Goal: Task Accomplishment & Management: Use online tool/utility

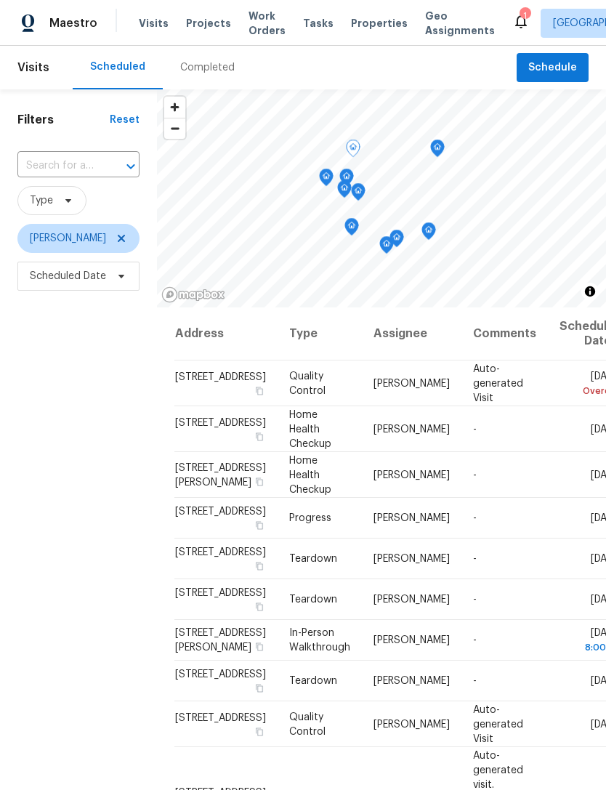
click at [0, 0] on icon at bounding box center [0, 0] width 0 height 0
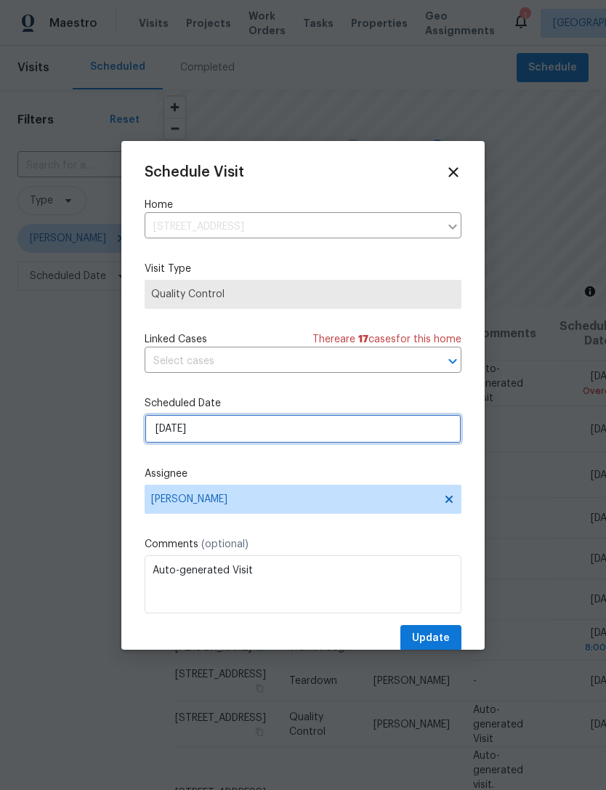
click at [283, 422] on input "[DATE]" at bounding box center [303, 428] width 317 height 29
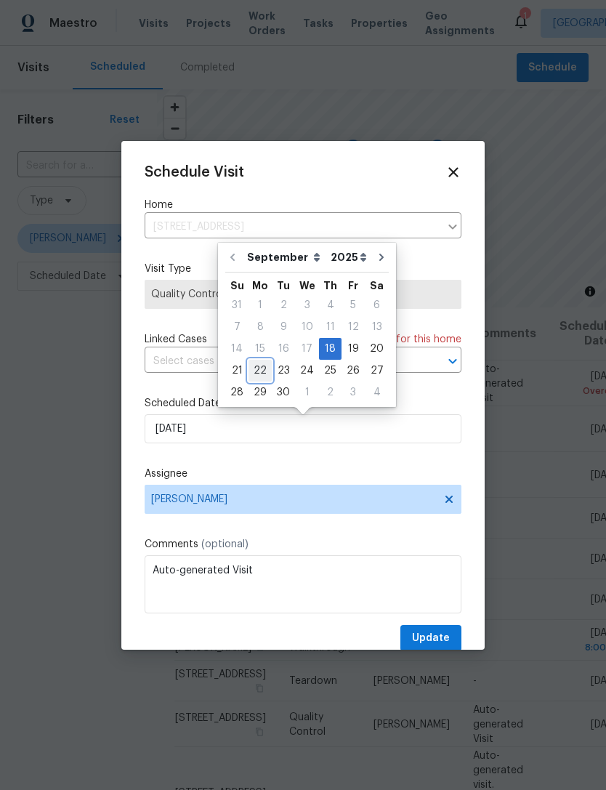
click at [263, 369] on div "22" at bounding box center [260, 370] width 23 height 20
type input "9/22/2025"
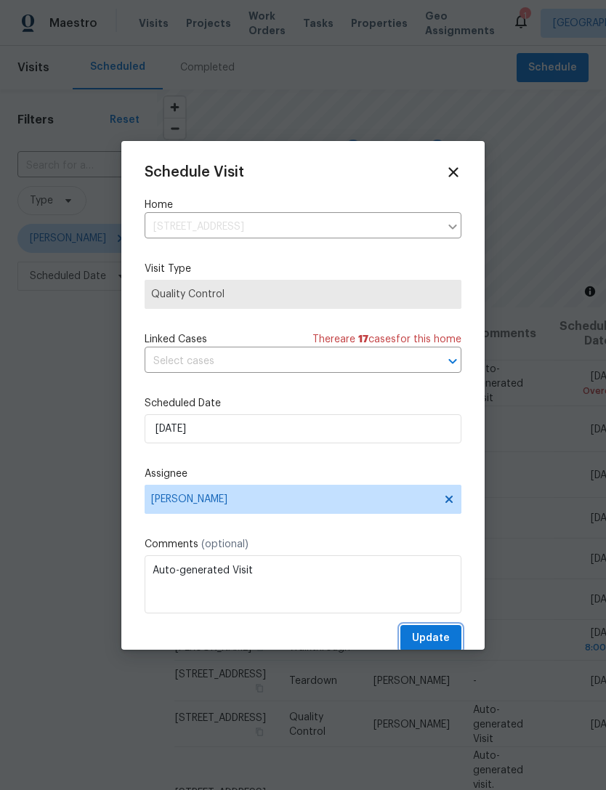
click at [437, 633] on span "Update" at bounding box center [431, 638] width 38 height 18
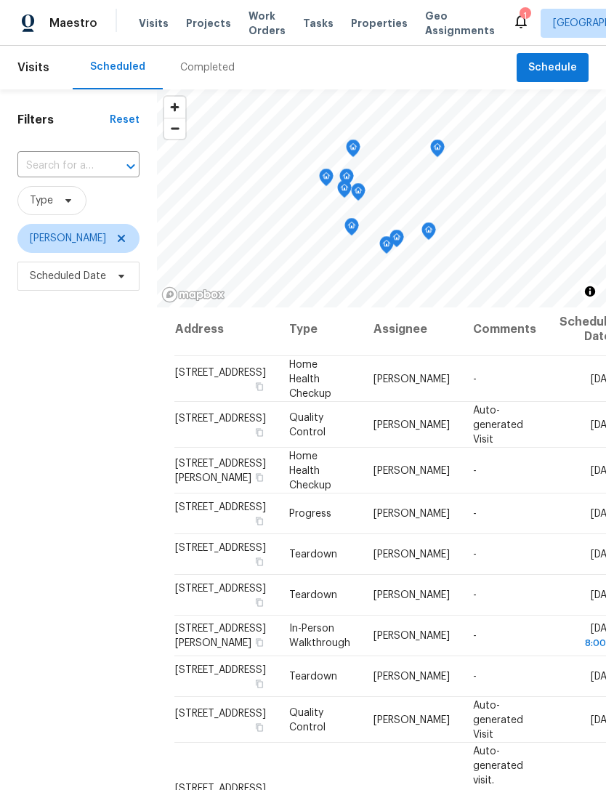
scroll to position [179, 0]
click at [0, 0] on div at bounding box center [0, 0] width 0 height 0
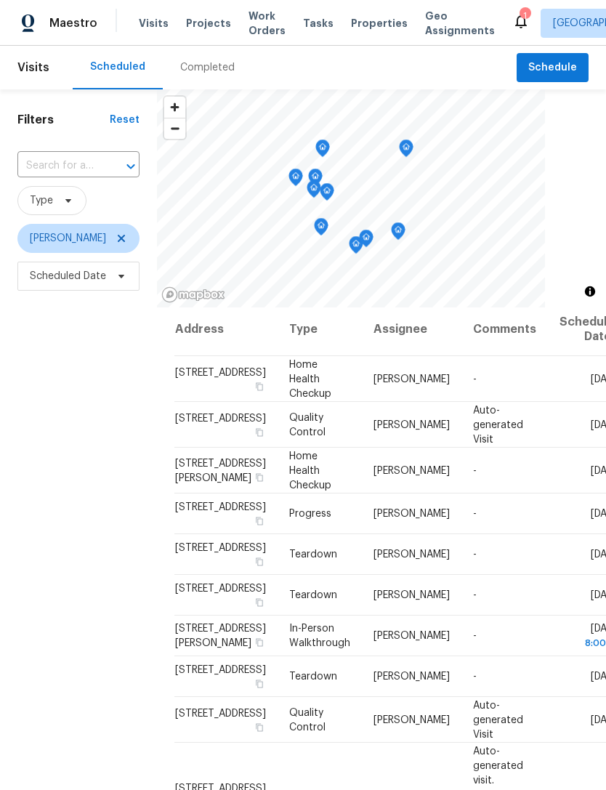
scroll to position [110, 0]
click at [0, 0] on icon at bounding box center [0, 0] width 0 height 0
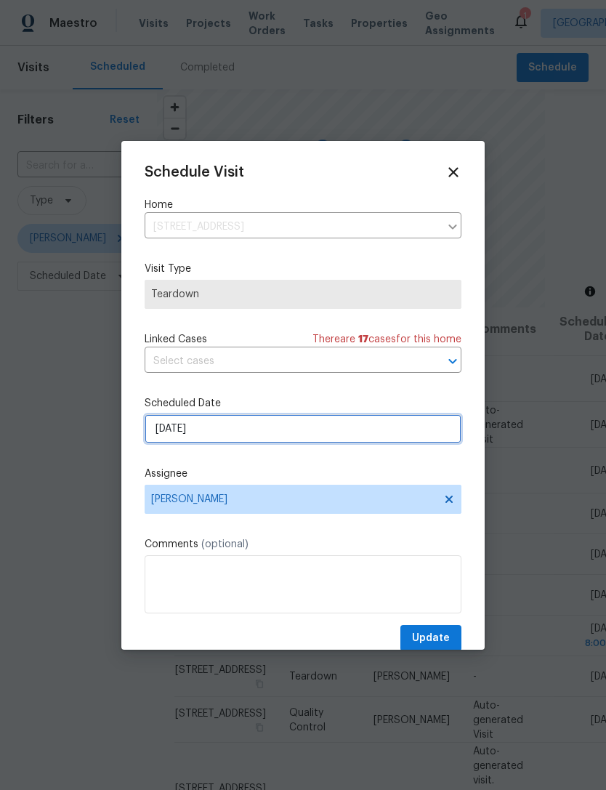
click at [315, 426] on input "[DATE]" at bounding box center [303, 428] width 317 height 29
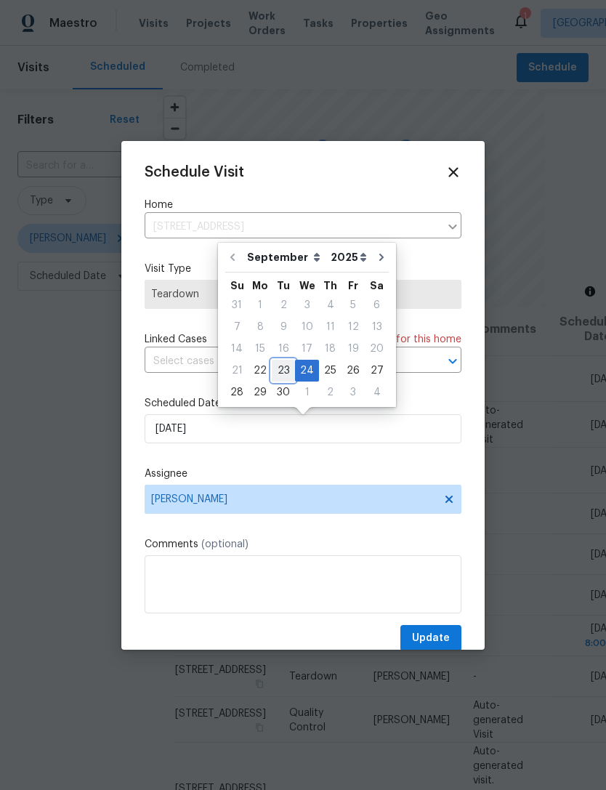
click at [286, 367] on div "23" at bounding box center [283, 370] width 23 height 20
type input "[DATE]"
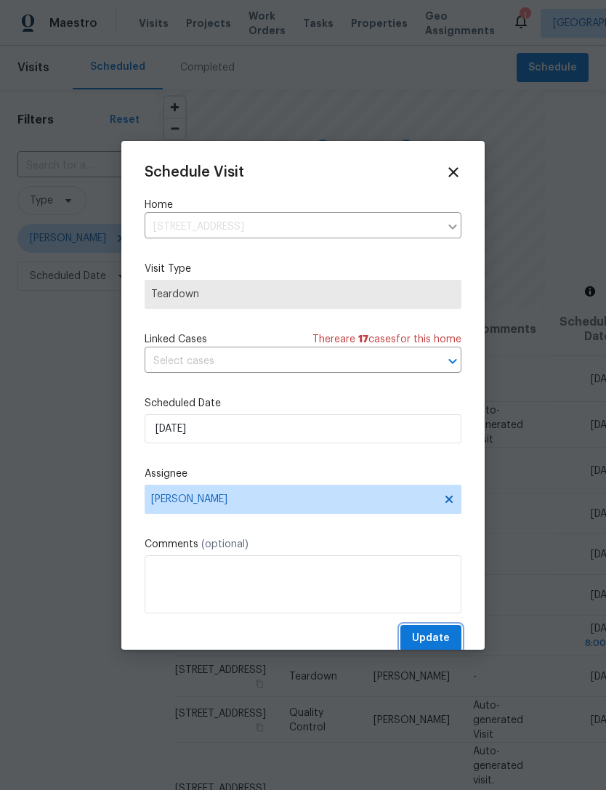
click at [435, 629] on button "Update" at bounding box center [430, 638] width 61 height 27
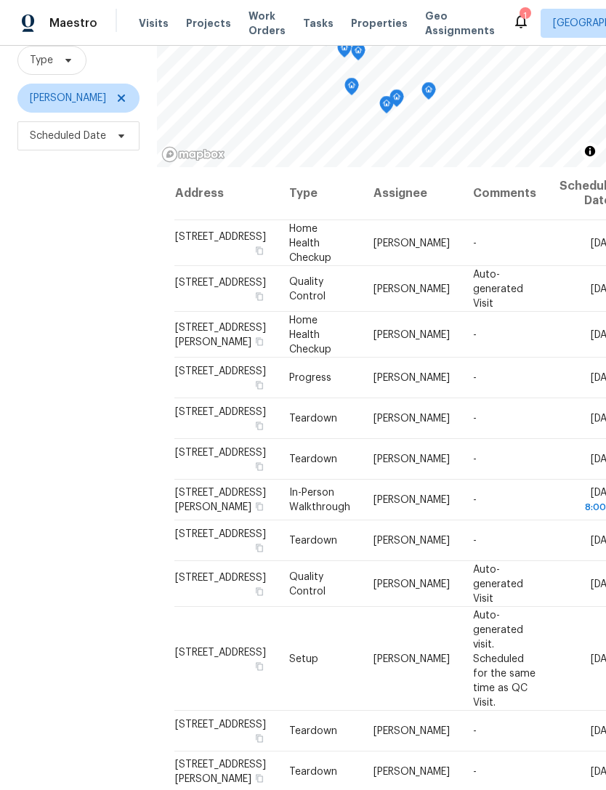
scroll to position [0, 0]
